Goal: Check status

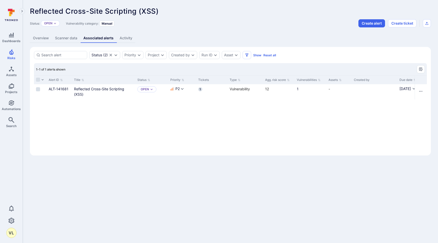
click at [36, 38] on link "Overview" at bounding box center [41, 37] width 22 height 9
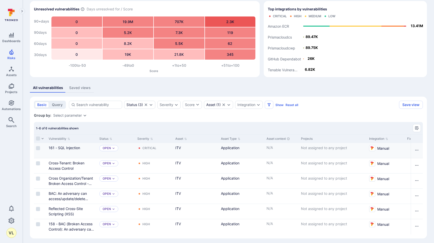
scroll to position [26, 0]
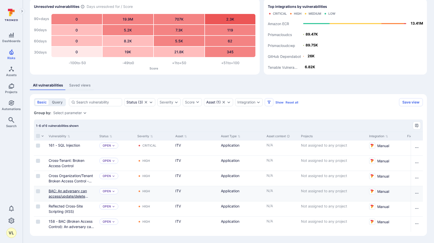
click at [69, 192] on link "BAC: An adversary can access/update/delete “Private Subscriptions” of another u…" at bounding box center [70, 201] width 42 height 26
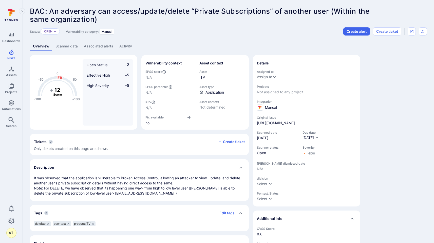
click at [74, 43] on link "Scanner data" at bounding box center [66, 46] width 28 height 9
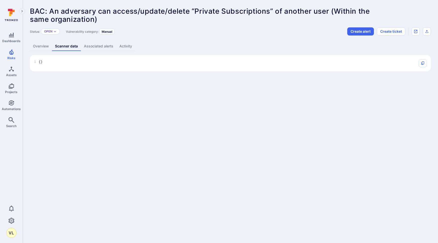
click at [97, 49] on link "Associated alerts" at bounding box center [98, 46] width 35 height 9
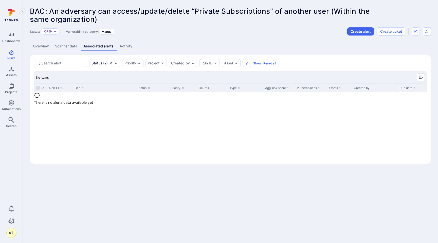
click at [56, 49] on link "Scanner data" at bounding box center [66, 46] width 28 height 9
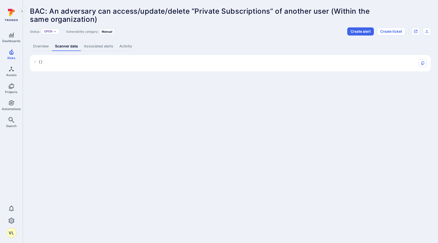
click at [39, 48] on link "Overview" at bounding box center [41, 46] width 22 height 9
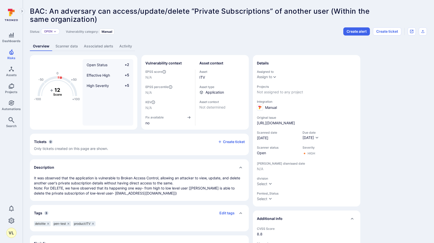
click at [71, 46] on link "Scanner data" at bounding box center [66, 46] width 28 height 9
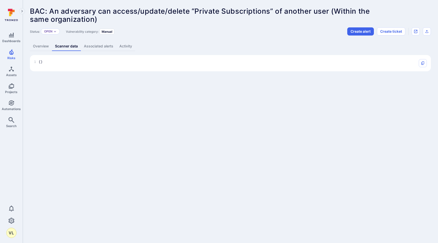
click at [92, 48] on link "Associated alerts" at bounding box center [98, 46] width 35 height 9
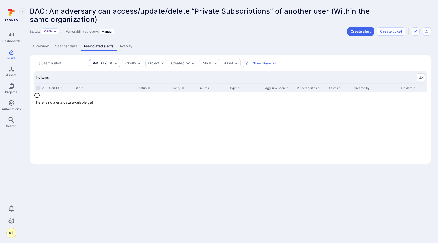
click at [112, 66] on div "Status ( 2 )" at bounding box center [104, 63] width 31 height 8
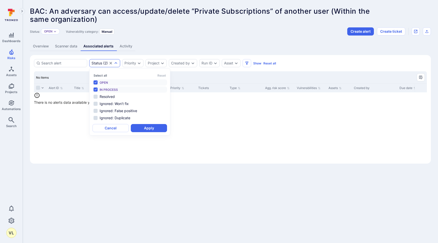
scroll to position [4, 0]
click at [96, 98] on li "Resolved" at bounding box center [129, 96] width 74 height 6
click at [152, 130] on button "Apply" at bounding box center [149, 128] width 36 height 8
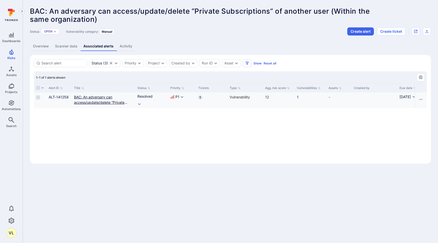
click at [90, 102] on link "BAC: An adversary can access/update/delete “Private Subscriptions” of another u…" at bounding box center [100, 105] width 53 height 20
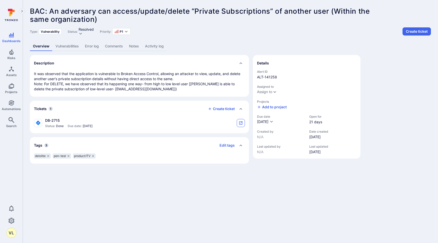
click at [239, 122] on icon "tickets card" at bounding box center [240, 122] width 3 height 3
